Goal: Check status: Check status

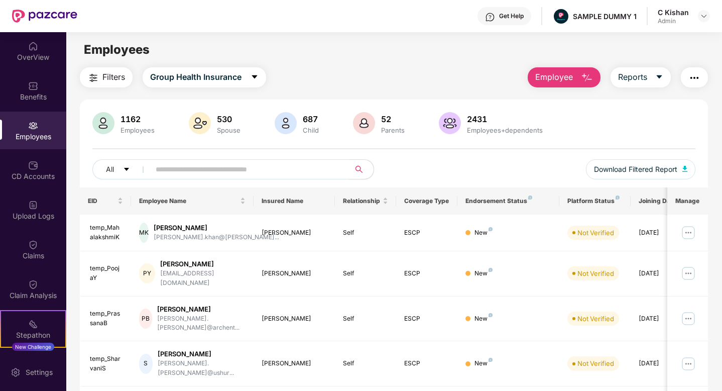
click at [339, 87] on div "Filters Group Health Insurance Employee Reports" at bounding box center [394, 77] width 628 height 20
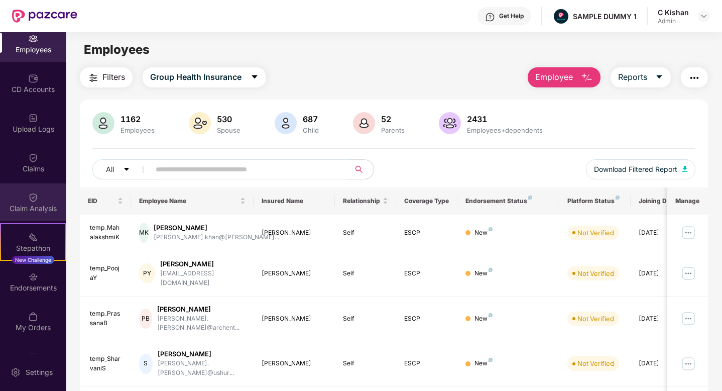
scroll to position [116, 0]
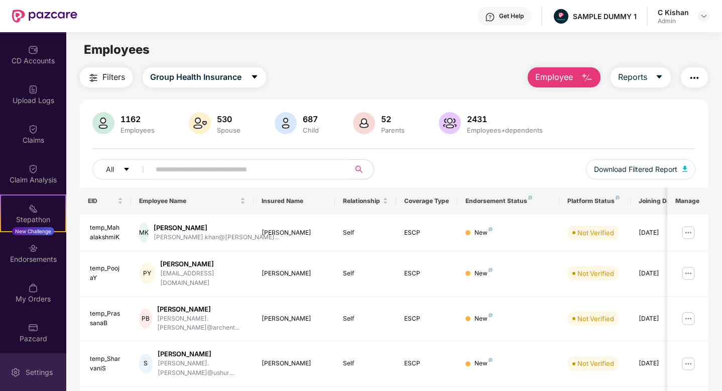
click at [43, 374] on div "Settings" at bounding box center [39, 372] width 33 height 10
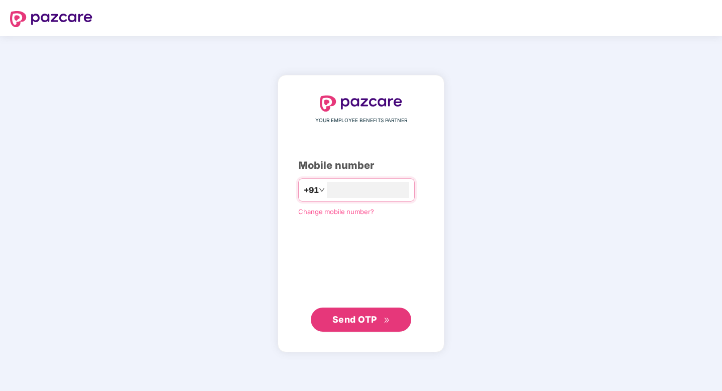
type input "**********"
click at [345, 307] on button "Send OTP" at bounding box center [361, 319] width 100 height 24
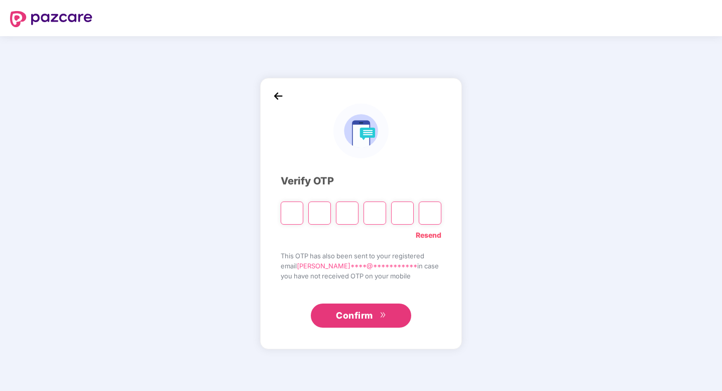
type input "*"
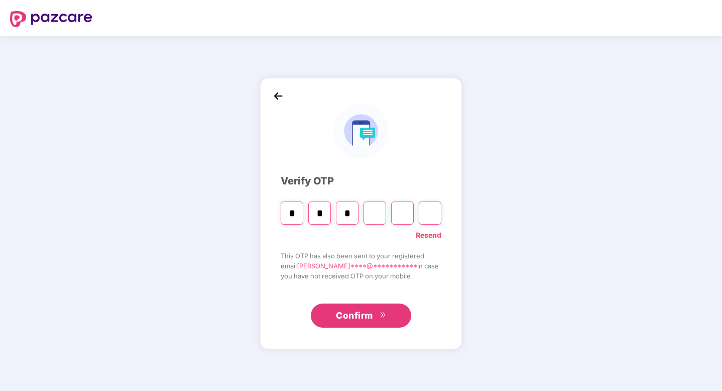
type input "*"
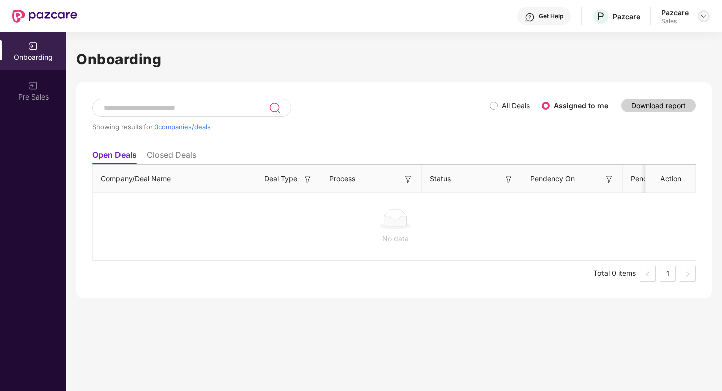
click at [700, 17] on img at bounding box center [704, 16] width 8 height 8
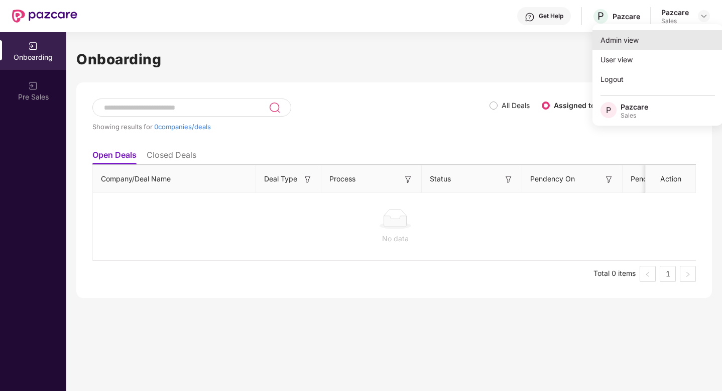
click at [635, 39] on div "Admin view" at bounding box center [658, 40] width 131 height 20
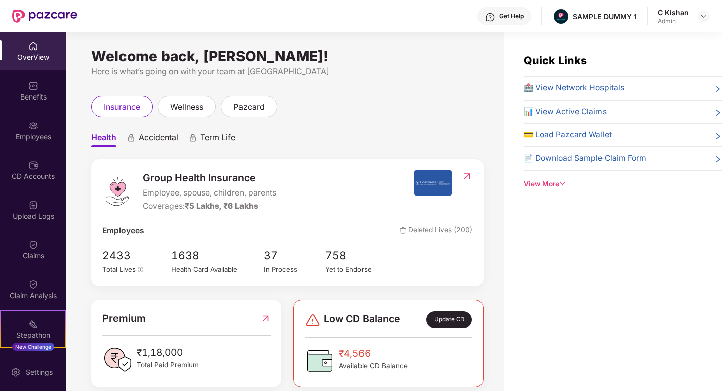
click at [32, 365] on div "Settings" at bounding box center [33, 372] width 66 height 38
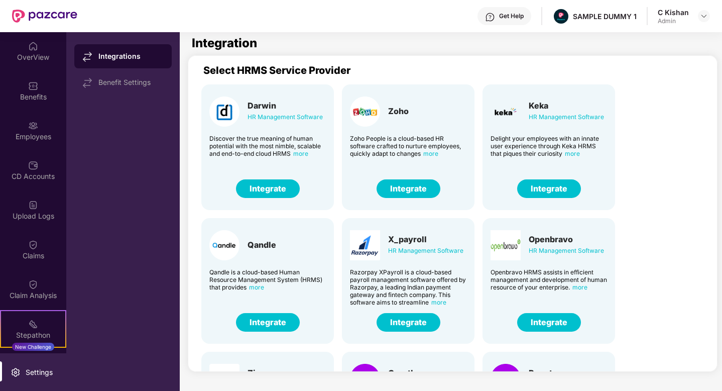
click at [535, 188] on button "Integrate" at bounding box center [549, 188] width 64 height 19
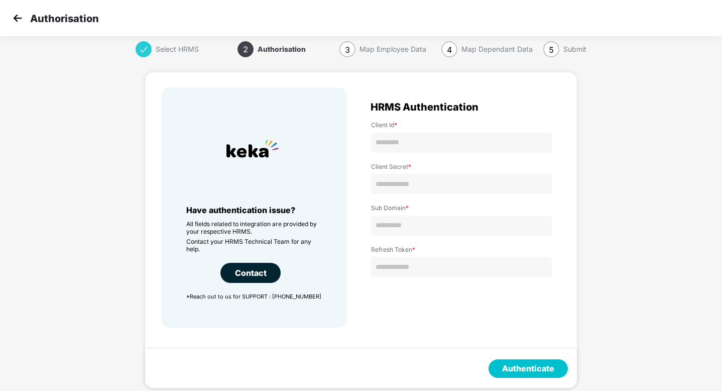
click at [18, 20] on img at bounding box center [17, 18] width 15 height 15
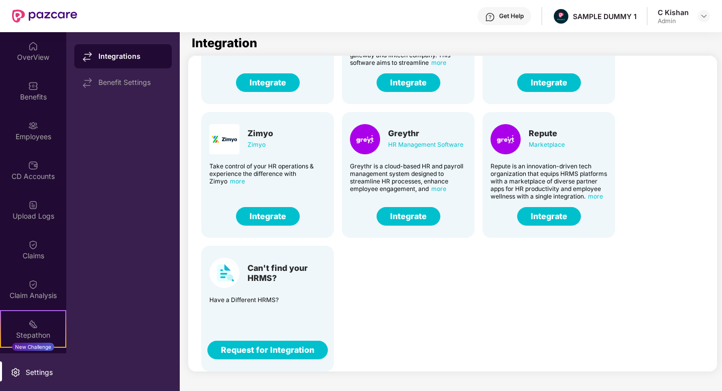
scroll to position [32, 0]
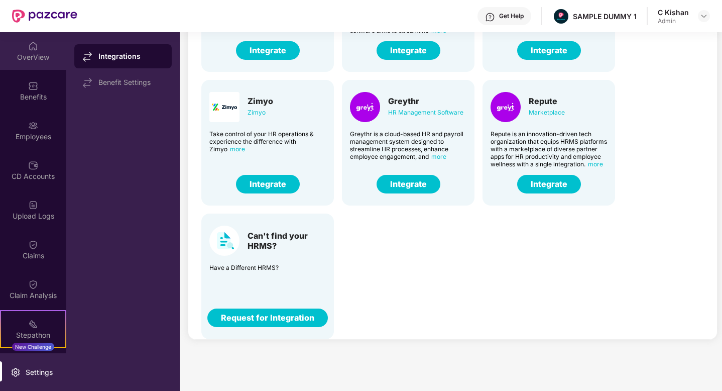
click at [27, 59] on div "OverView" at bounding box center [33, 57] width 66 height 10
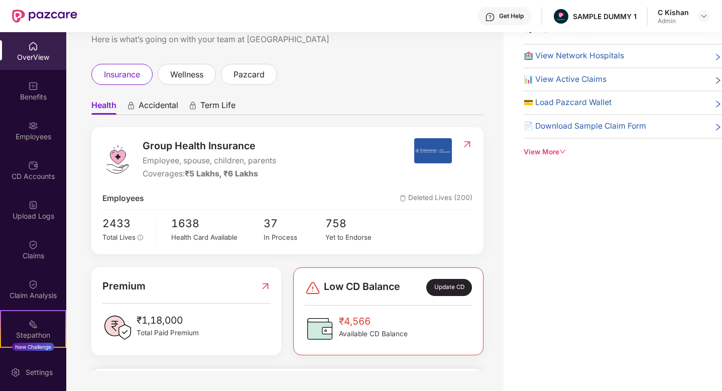
click at [708, 21] on div at bounding box center [704, 16] width 12 height 12
click at [706, 17] on img at bounding box center [704, 16] width 8 height 8
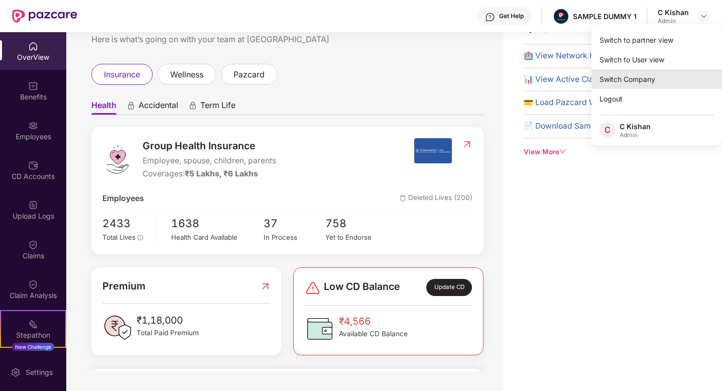
click at [625, 76] on div "Switch Company" at bounding box center [657, 79] width 131 height 20
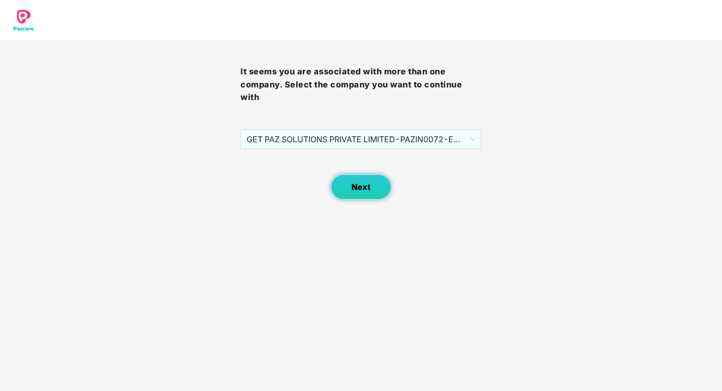
click at [359, 177] on button "Next" at bounding box center [361, 186] width 60 height 25
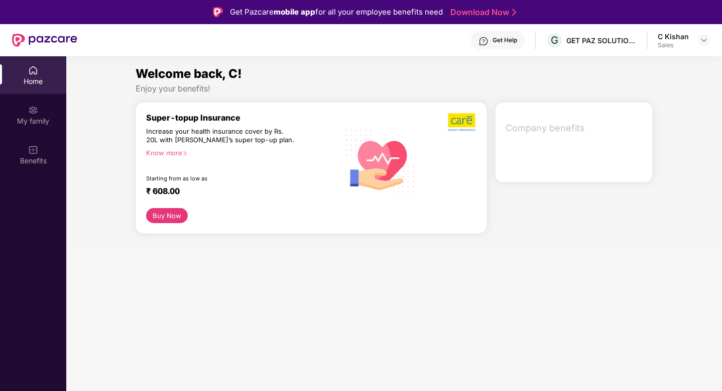
click at [34, 118] on div "My family" at bounding box center [33, 121] width 66 height 10
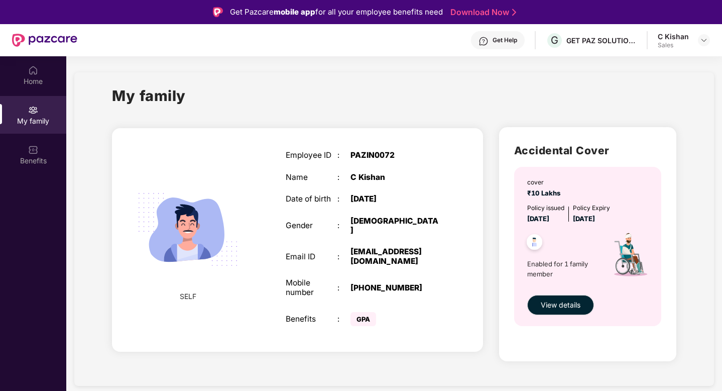
scroll to position [56, 0]
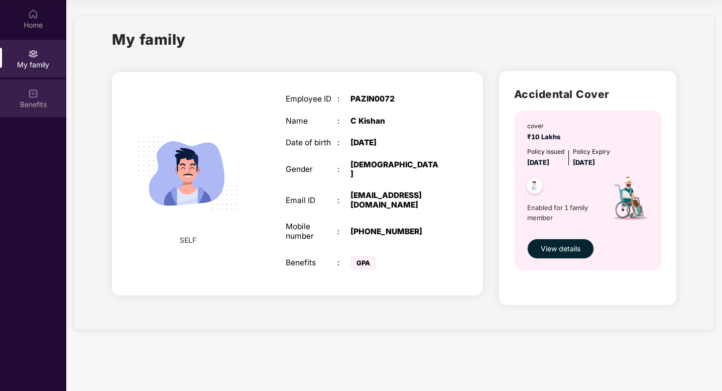
click at [28, 96] on img at bounding box center [33, 93] width 10 height 10
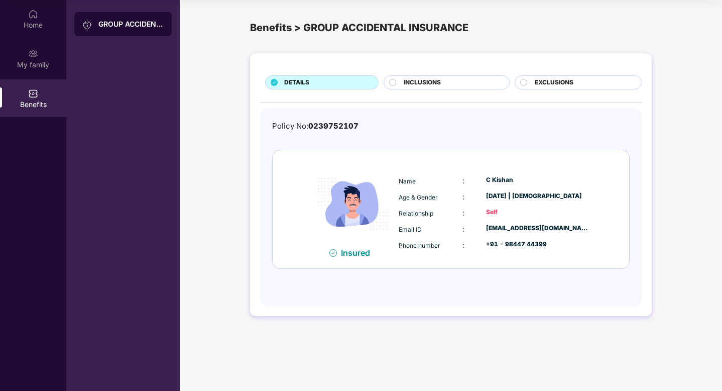
click at [436, 77] on div "INCLUSIONS" at bounding box center [447, 82] width 126 height 14
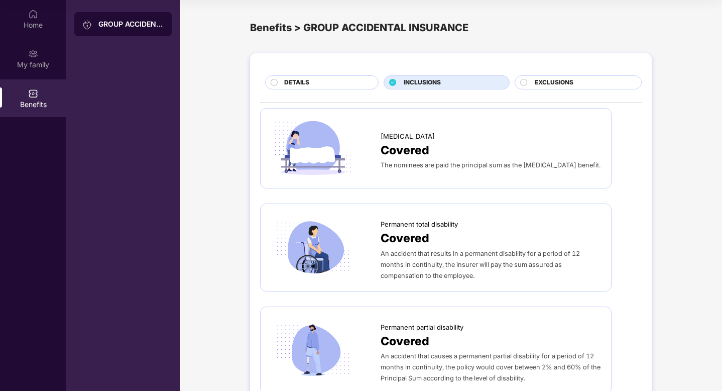
click at [572, 82] on span "EXCLUSIONS" at bounding box center [554, 83] width 39 height 10
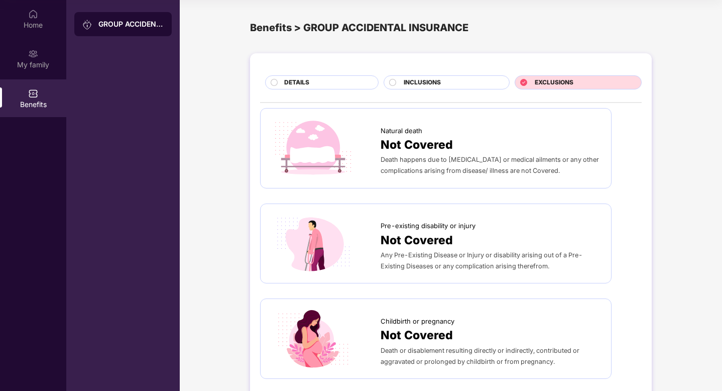
click at [571, 82] on span "EXCLUSIONS" at bounding box center [554, 83] width 39 height 10
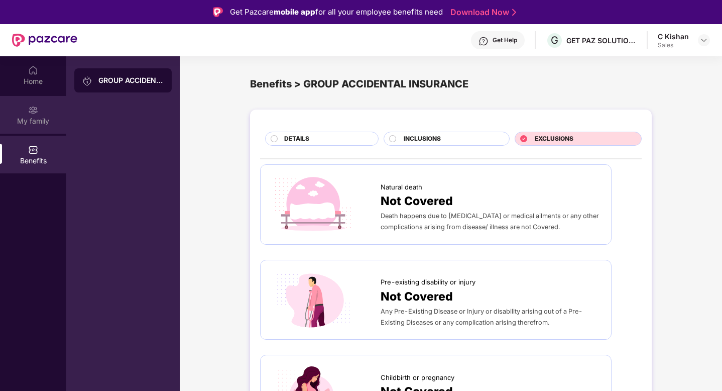
click at [38, 113] on div "My family" at bounding box center [33, 115] width 66 height 38
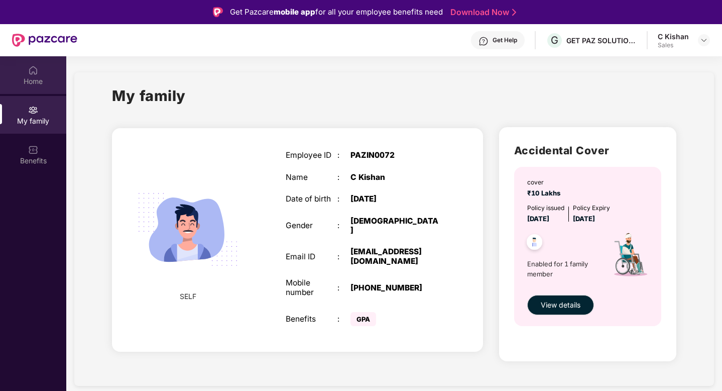
click at [29, 78] on div "Home" at bounding box center [33, 81] width 66 height 10
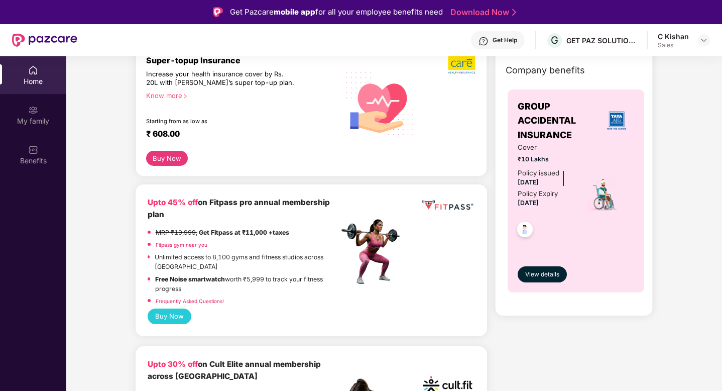
scroll to position [5, 0]
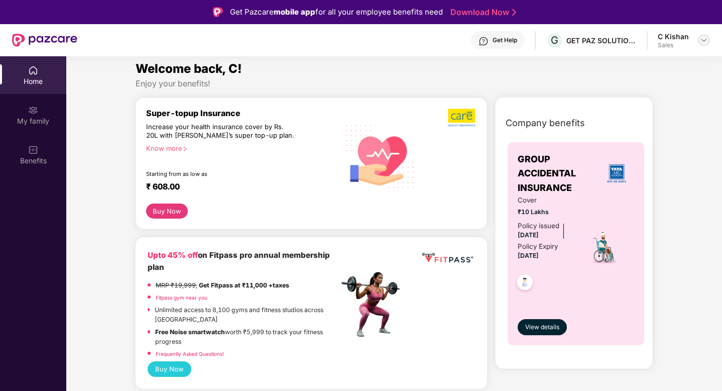
click at [701, 42] on img at bounding box center [704, 40] width 8 height 8
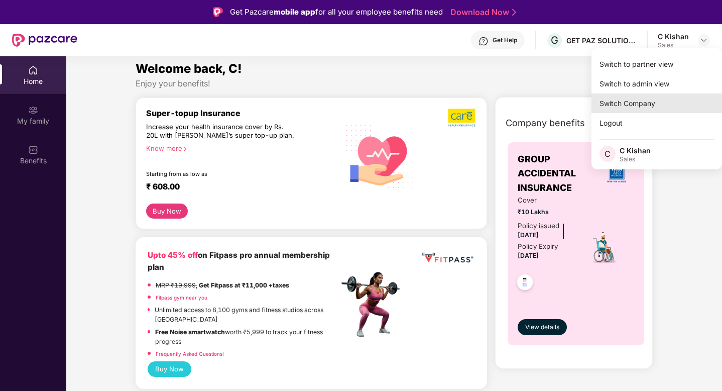
click at [646, 104] on div "Switch Company" at bounding box center [657, 103] width 131 height 20
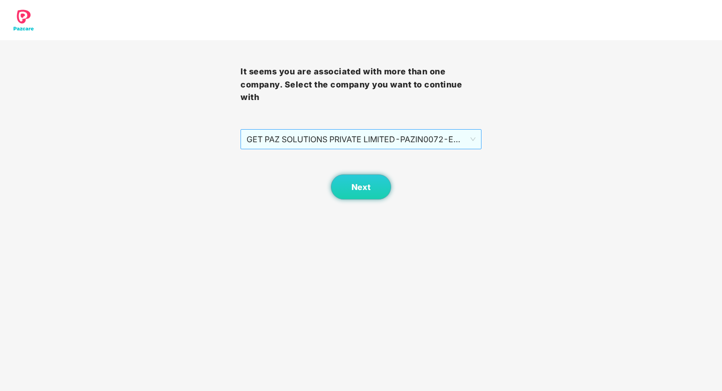
click at [310, 143] on span "GET PAZ SOLUTIONS PRIVATE LIMITED - PAZIN0072 - EMPLOYEE" at bounding box center [361, 139] width 229 height 19
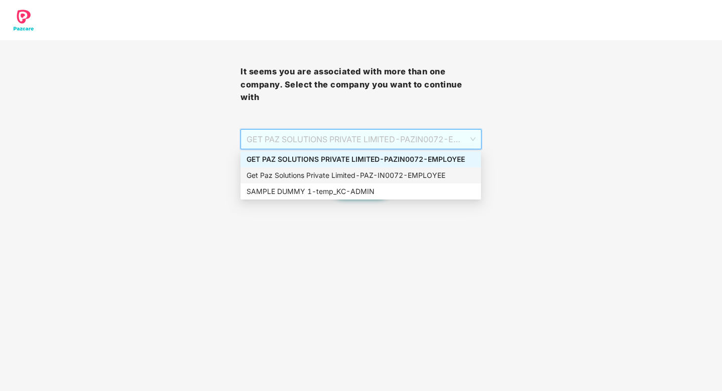
click at [335, 179] on div "Get Paz Solutions Private Limited - PAZ-IN0072 - EMPLOYEE" at bounding box center [361, 175] width 229 height 11
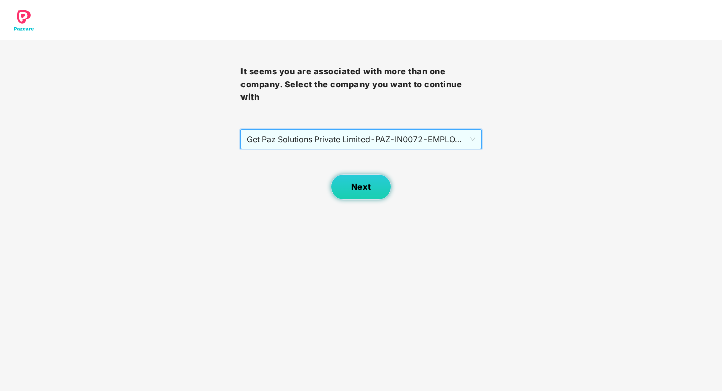
click at [355, 186] on span "Next" at bounding box center [361, 187] width 19 height 10
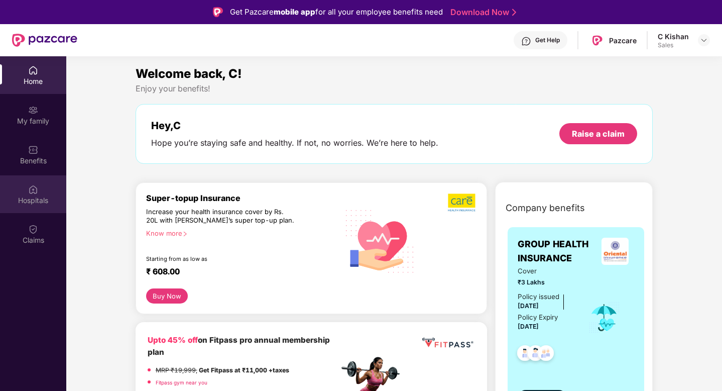
click at [36, 195] on div "Hospitals" at bounding box center [33, 200] width 66 height 10
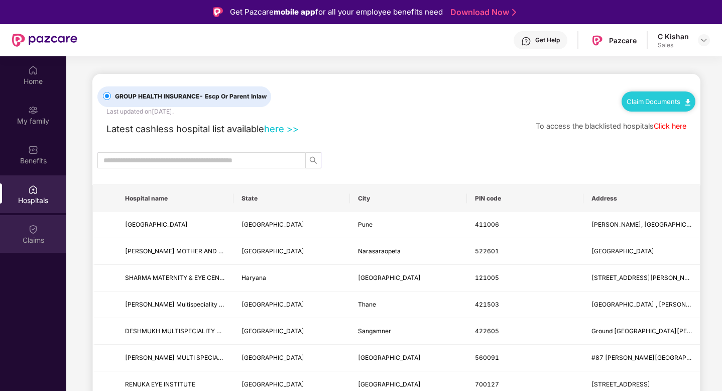
click at [33, 235] on div "Claims" at bounding box center [33, 240] width 66 height 10
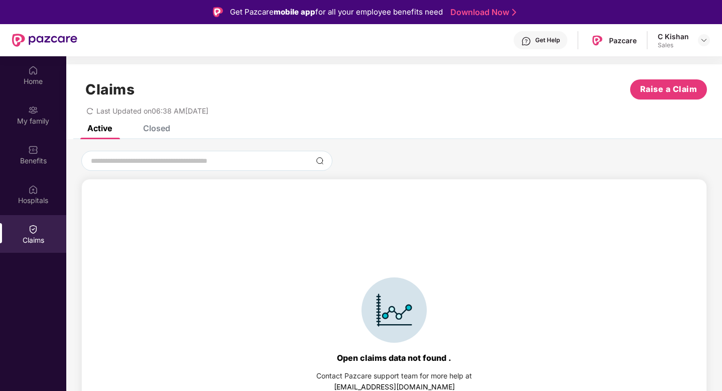
click at [162, 128] on div "Closed" at bounding box center [156, 128] width 27 height 10
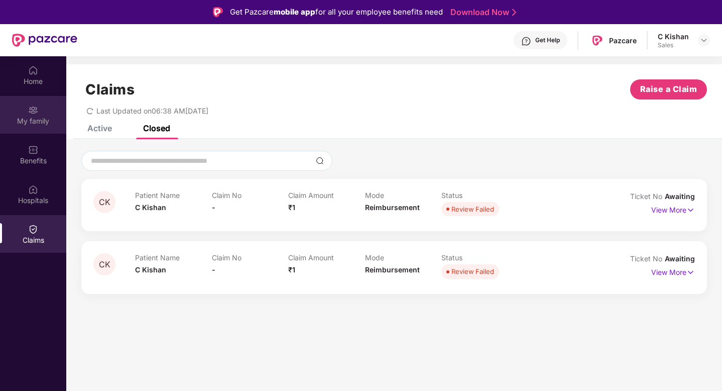
click at [36, 127] on div "My family" at bounding box center [33, 115] width 66 height 38
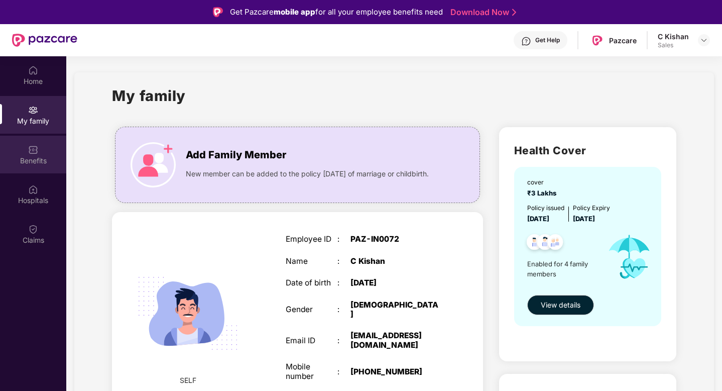
click at [21, 162] on div "Benefits" at bounding box center [33, 161] width 66 height 10
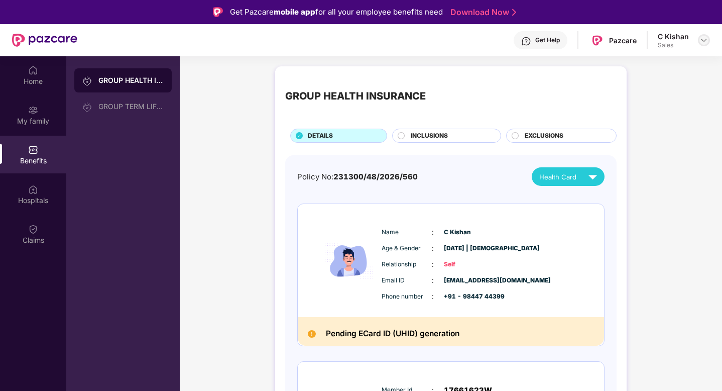
click at [708, 39] on img at bounding box center [704, 40] width 8 height 8
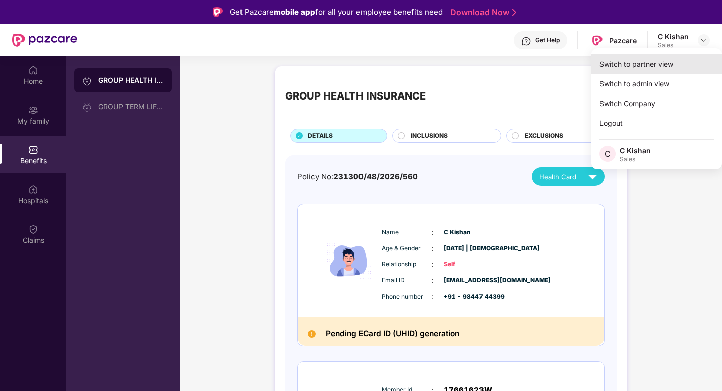
click at [632, 73] on div "Switch to partner view" at bounding box center [657, 64] width 131 height 20
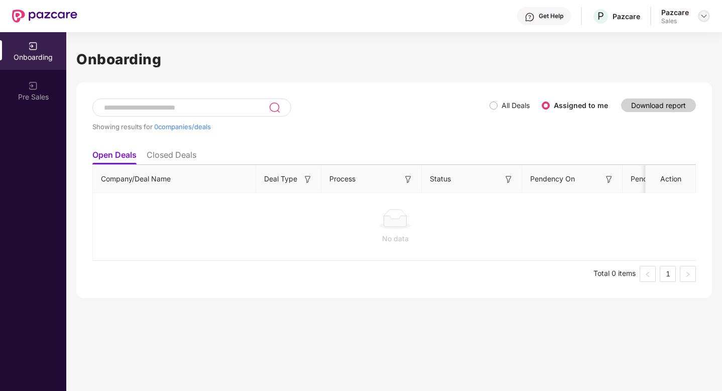
click at [701, 20] on img at bounding box center [704, 16] width 8 height 8
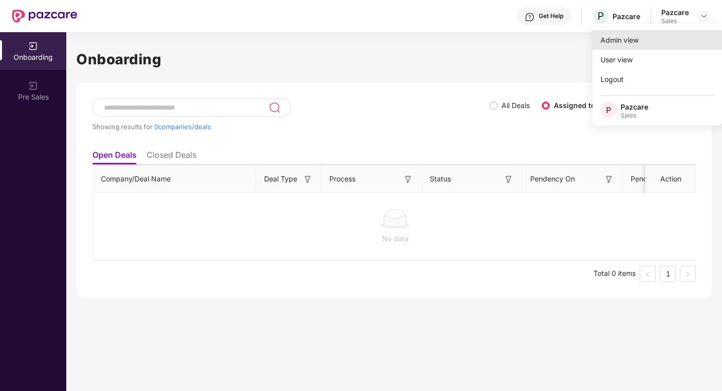
click at [644, 43] on div "Admin view" at bounding box center [658, 40] width 131 height 20
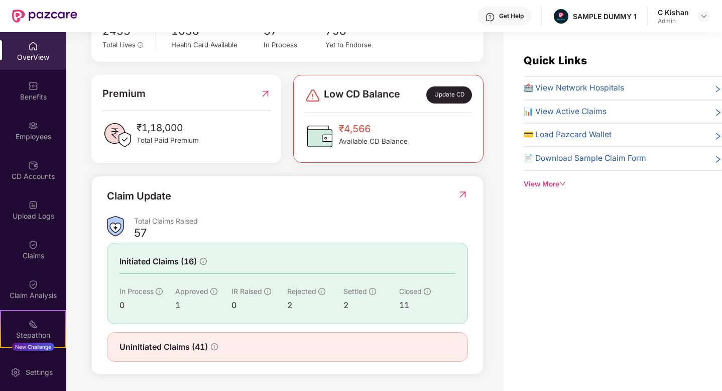
scroll to position [32, 0]
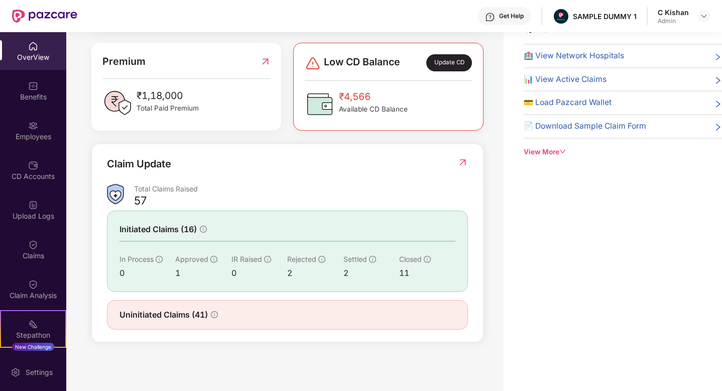
click at [464, 162] on img at bounding box center [463, 162] width 11 height 10
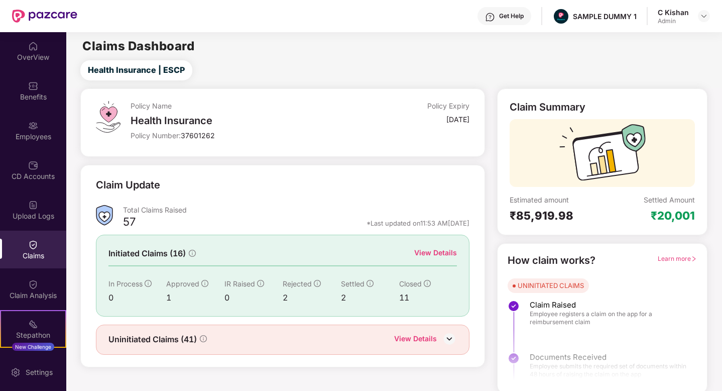
click at [439, 256] on div "View Details" at bounding box center [435, 252] width 43 height 11
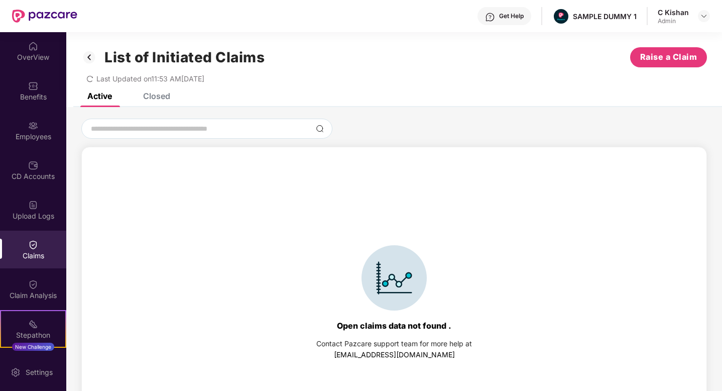
click at [166, 100] on div "Closed" at bounding box center [156, 96] width 27 height 10
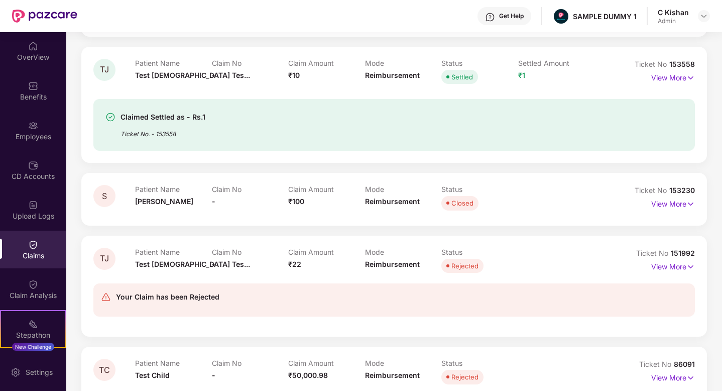
scroll to position [217, 0]
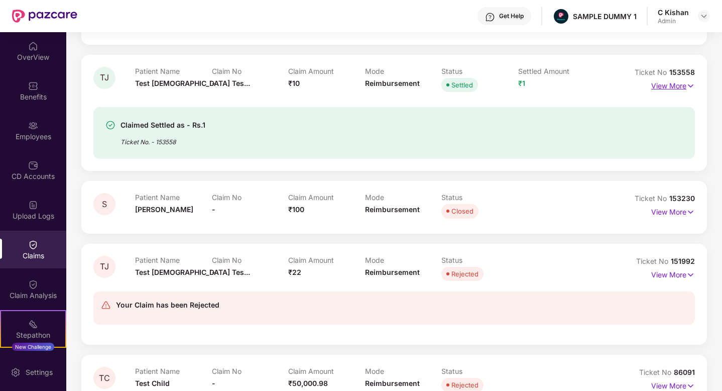
click at [682, 85] on p "View More" at bounding box center [673, 85] width 44 height 14
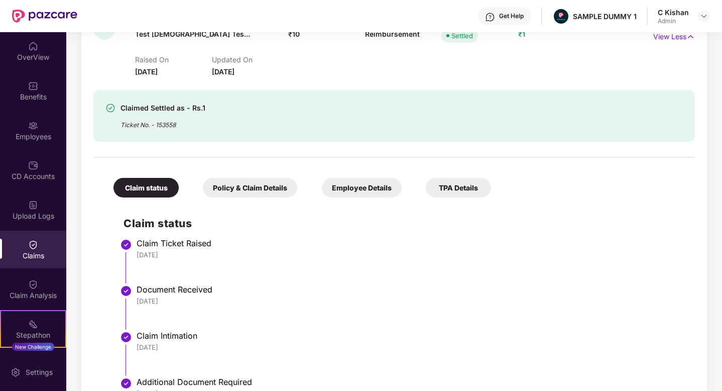
scroll to position [264, 0]
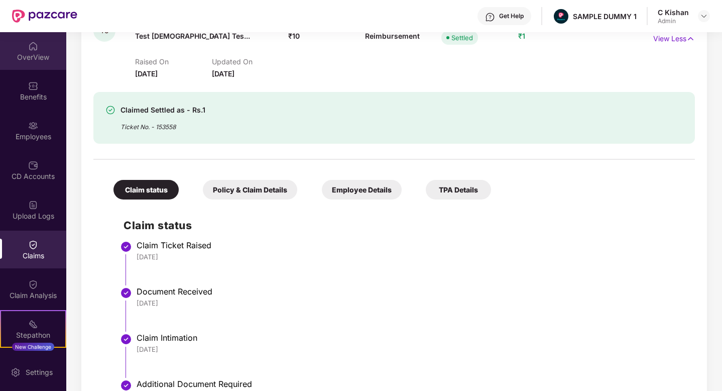
click at [33, 47] on img at bounding box center [33, 46] width 10 height 10
